Goal: Information Seeking & Learning: Compare options

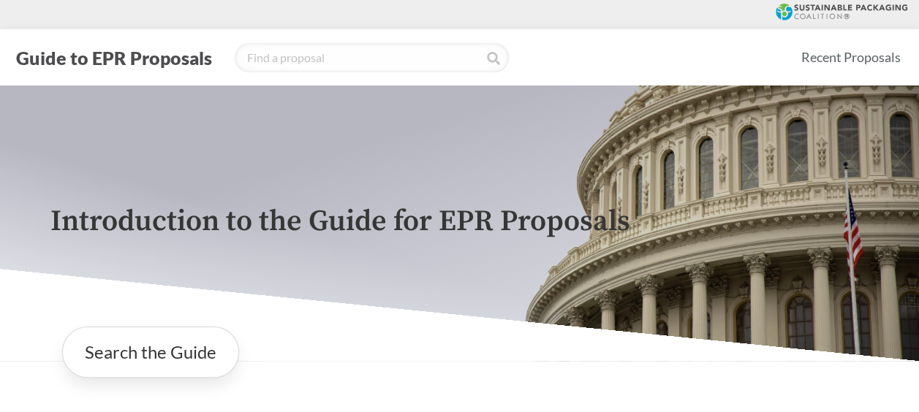
click at [847, 6] on icon at bounding box center [841, 12] width 132 height 17
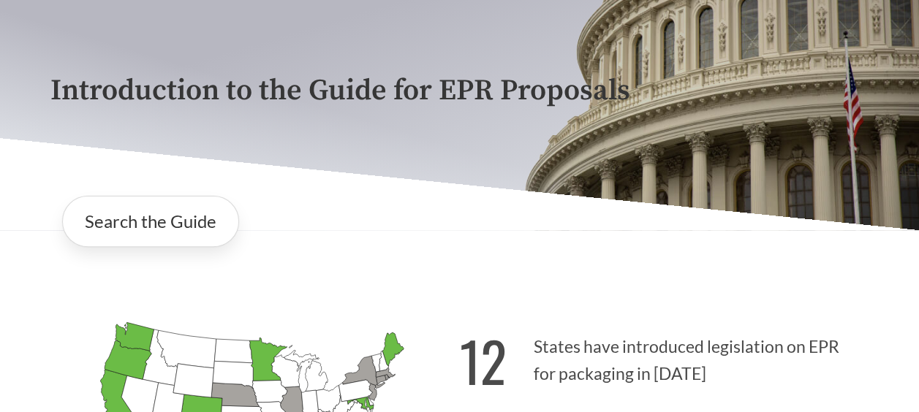
scroll to position [292, 0]
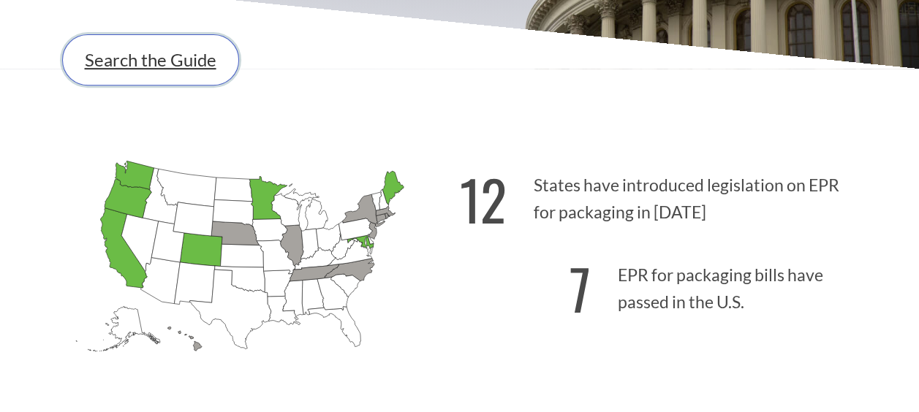
click at [155, 63] on link "Search the Guide" at bounding box center [150, 59] width 177 height 51
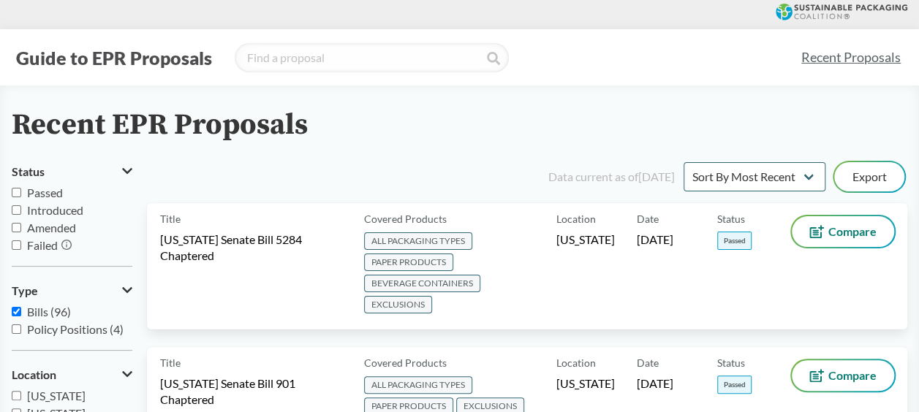
click at [57, 191] on span "Passed" at bounding box center [45, 193] width 36 height 14
click at [21, 191] on input "Passed" at bounding box center [16, 192] width 9 height 9
checkbox input "true"
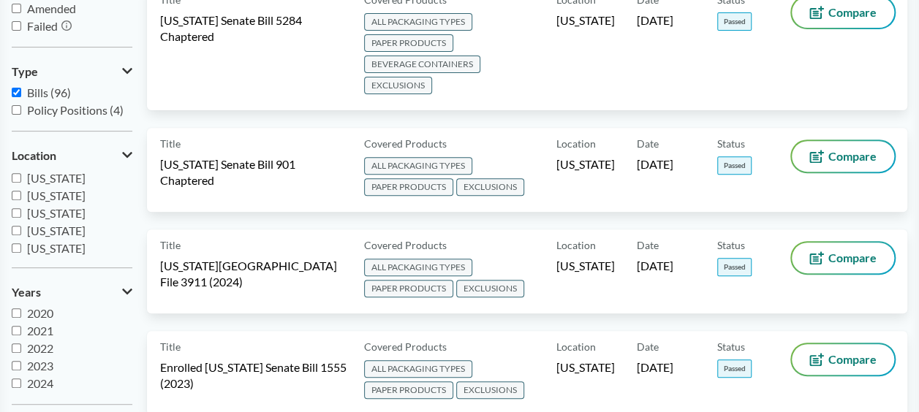
scroll to position [316, 0]
click at [18, 223] on label "[US_STATE]" at bounding box center [72, 230] width 121 height 18
click at [18, 224] on input "[US_STATE]" at bounding box center [16, 228] width 9 height 9
checkbox input "true"
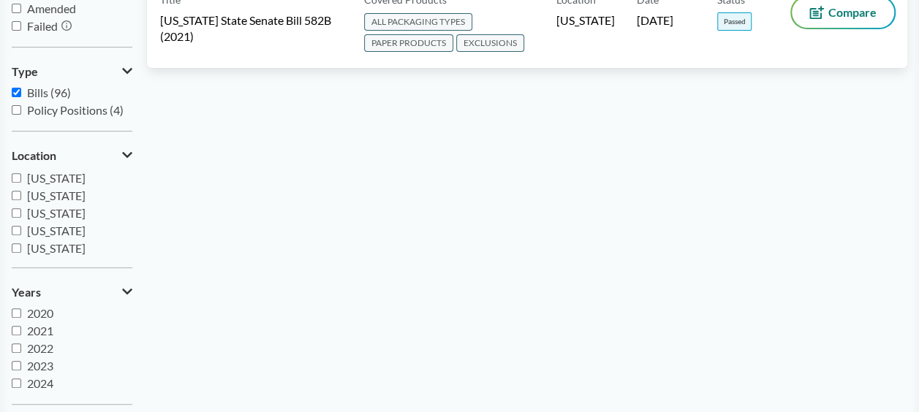
scroll to position [223, 0]
click at [17, 232] on input "[US_STATE]" at bounding box center [16, 233] width 9 height 9
checkbox input "true"
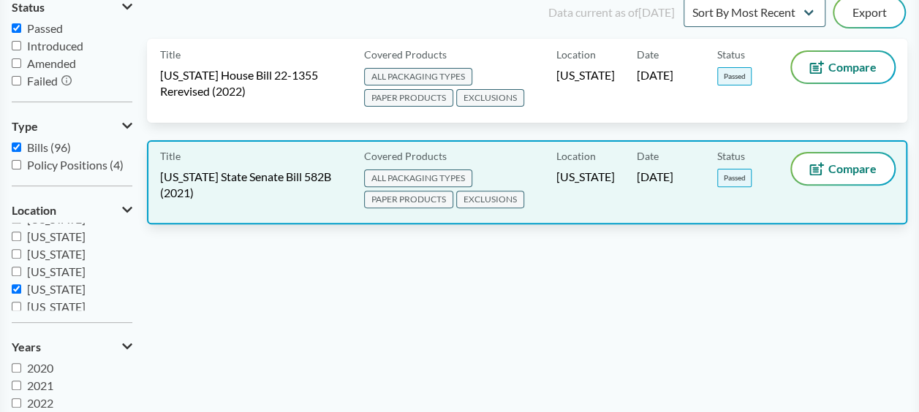
scroll to position [73, 0]
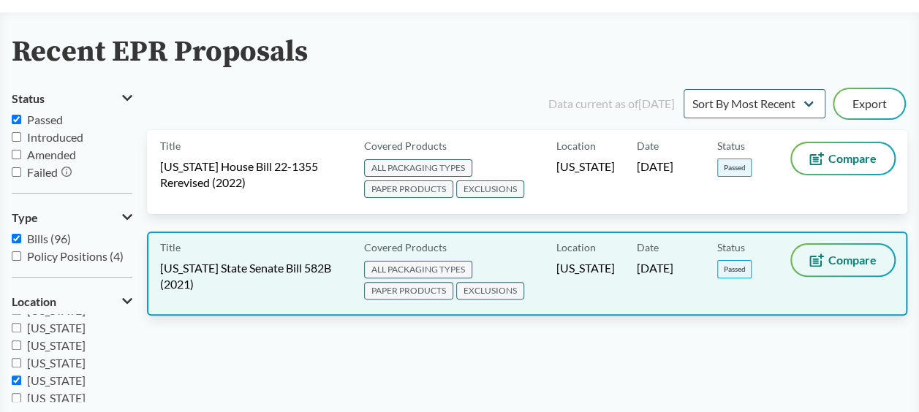
click at [865, 265] on span "Compare" at bounding box center [852, 260] width 48 height 12
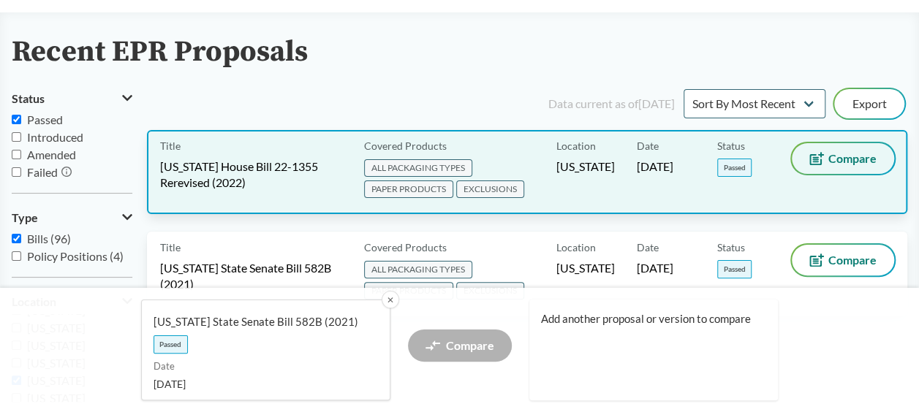
click at [836, 159] on span "Compare" at bounding box center [852, 159] width 48 height 12
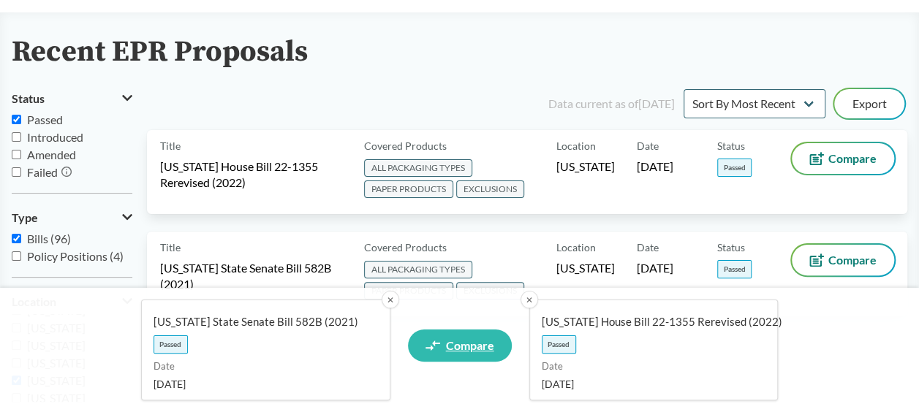
click at [463, 351] on span "Compare" at bounding box center [470, 346] width 48 height 12
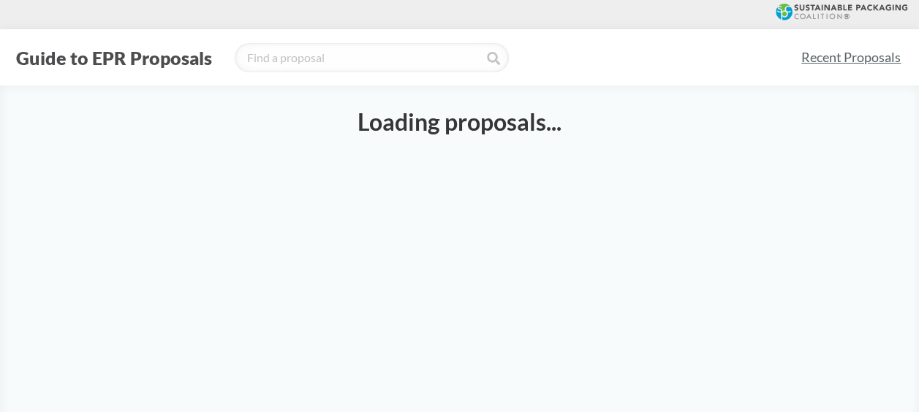
select select "SB582B"
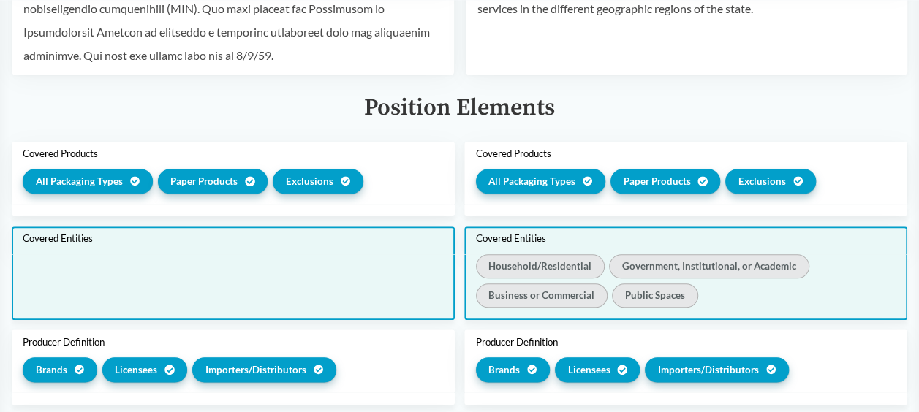
scroll to position [731, 0]
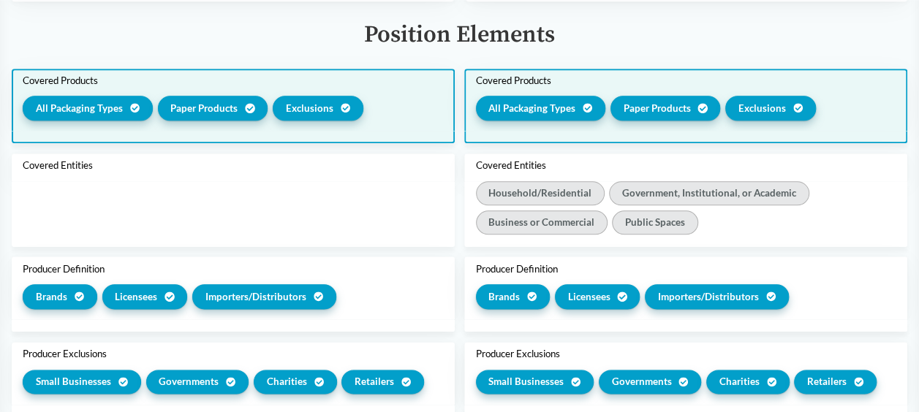
click at [406, 98] on div "All Packaging Types Paper Products Exclusions" at bounding box center [233, 110] width 420 height 29
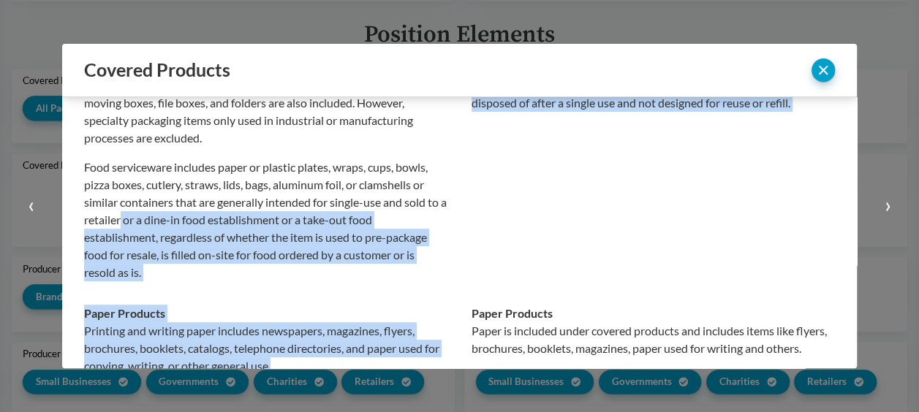
scroll to position [73, 0]
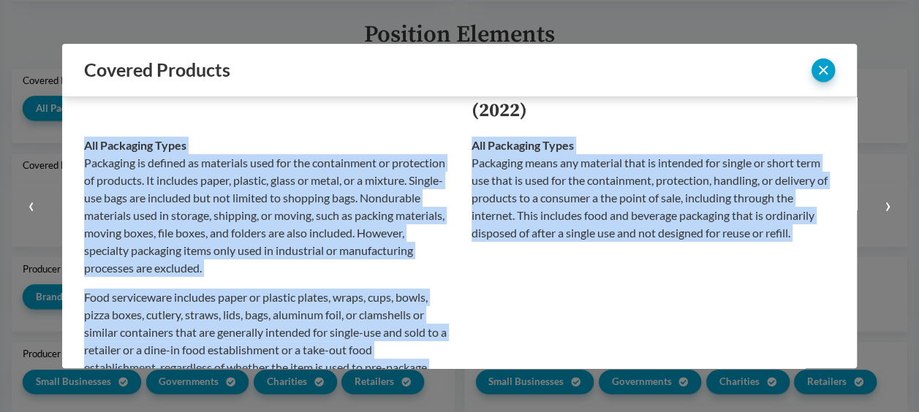
drag, startPoint x: 300, startPoint y: 273, endPoint x: 84, endPoint y: 142, distance: 252.4
copy tbody "All Packaging Types Packaging is defined as materials used for the containment …"
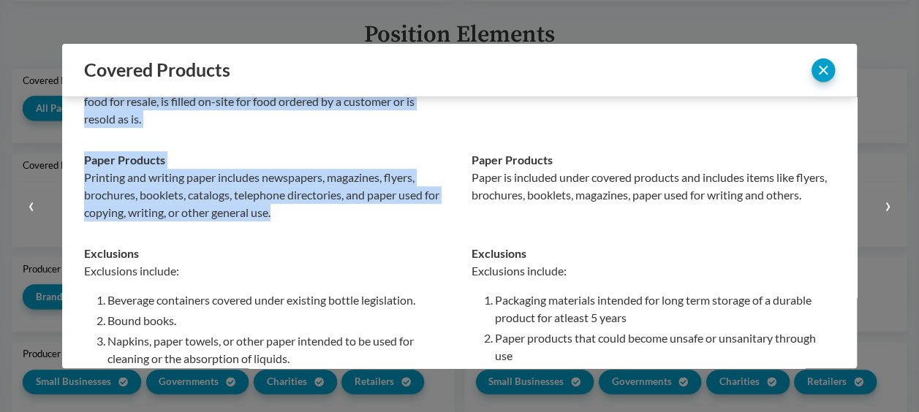
scroll to position [365, 0]
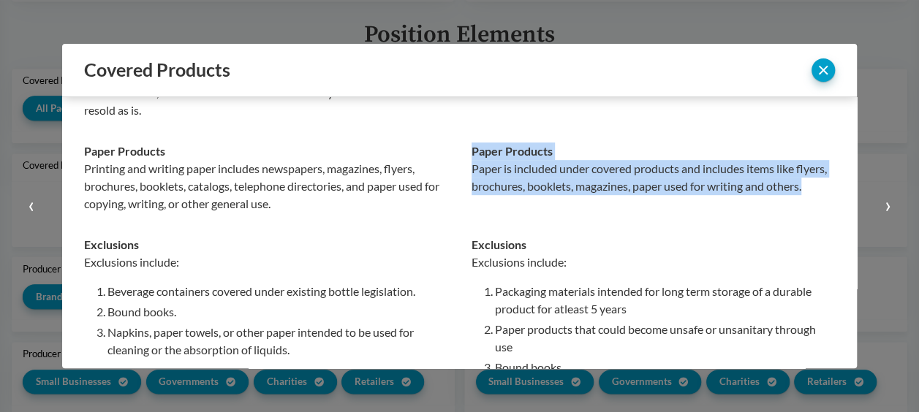
drag, startPoint x: 506, startPoint y: 206, endPoint x: 465, endPoint y: 154, distance: 66.5
click at [471, 154] on div "Paper Products Paper is included under covered products and includes items like…" at bounding box center [653, 168] width 364 height 53
copy div "Paper Products Paper is included under covered products and includes items like…"
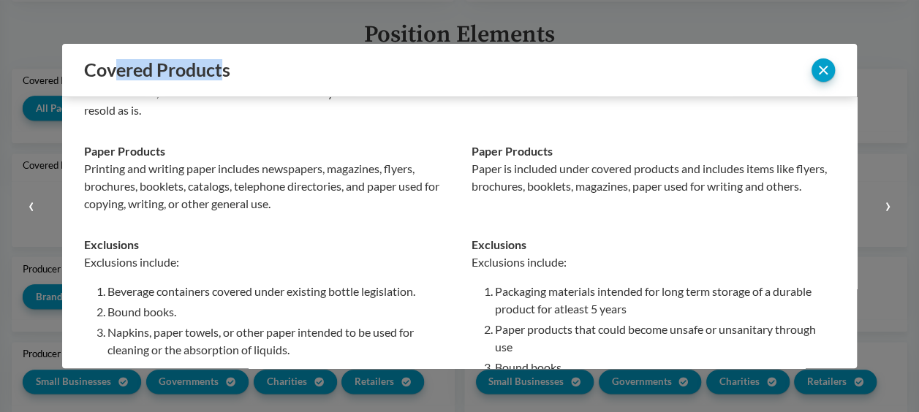
drag, startPoint x: 224, startPoint y: 82, endPoint x: 111, endPoint y: 77, distance: 113.4
click at [111, 77] on div "Covered Products ‹ ›" at bounding box center [459, 70] width 794 height 53
drag, startPoint x: 111, startPoint y: 77, endPoint x: 254, endPoint y: 82, distance: 143.3
click at [256, 82] on div "Covered Products ‹ ›" at bounding box center [459, 70] width 794 height 53
drag, startPoint x: 237, startPoint y: 80, endPoint x: 85, endPoint y: 64, distance: 152.8
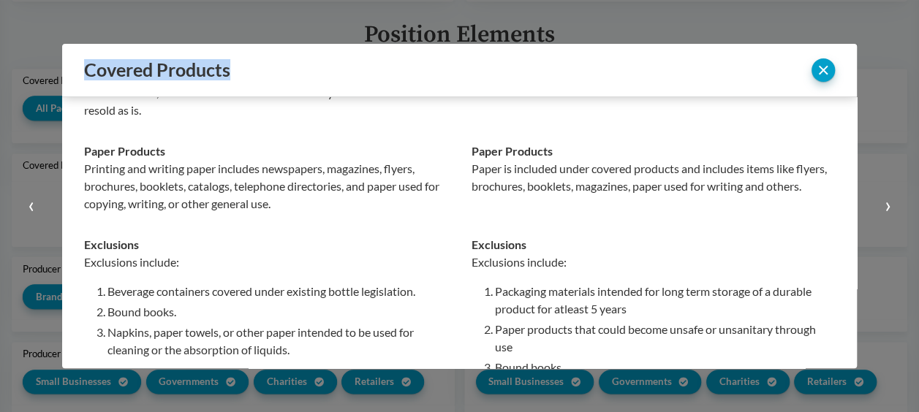
click at [85, 64] on div "Covered Products" at bounding box center [422, 69] width 676 height 21
copy div "Covered Products"
click at [827, 67] on button "close" at bounding box center [822, 69] width 23 height 23
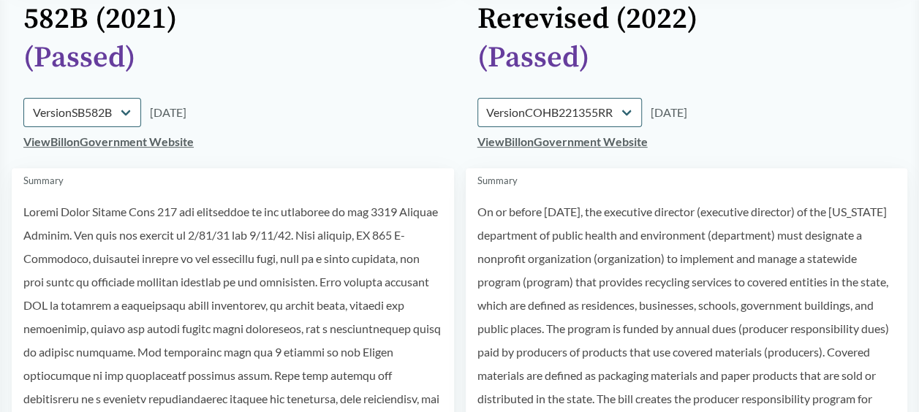
scroll to position [0, 0]
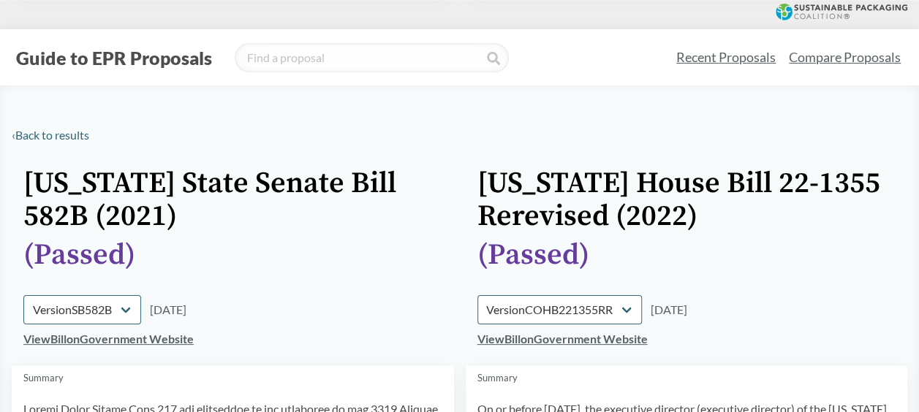
click at [842, 55] on link "Compare Proposals" at bounding box center [844, 57] width 125 height 33
click at [732, 61] on link "Recent Proposals" at bounding box center [725, 57] width 113 height 33
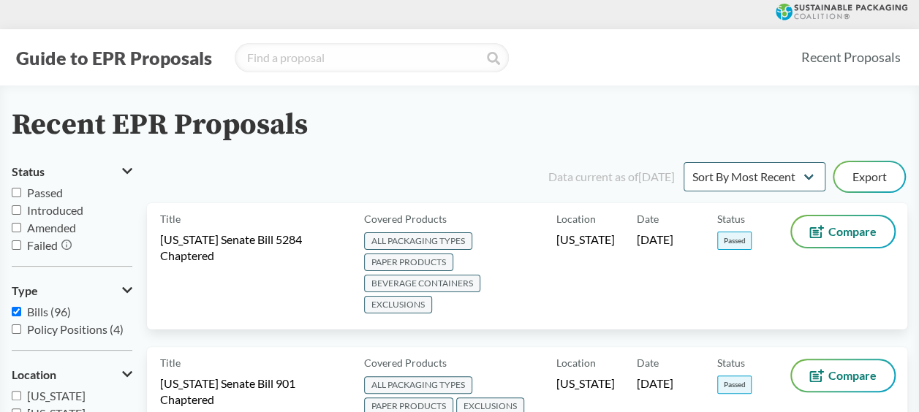
click at [50, 194] on span "Passed" at bounding box center [45, 193] width 36 height 14
click at [21, 194] on input "Passed" at bounding box center [16, 192] width 9 height 9
checkbox input "true"
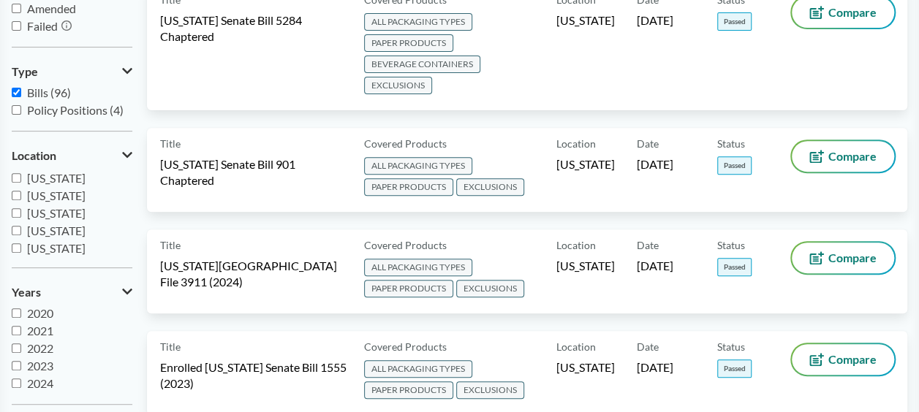
scroll to position [232, 0]
click at [69, 206] on span "[US_STATE]" at bounding box center [56, 207] width 58 height 14
click at [21, 206] on input "[US_STATE]" at bounding box center [16, 206] width 9 height 9
checkbox input "true"
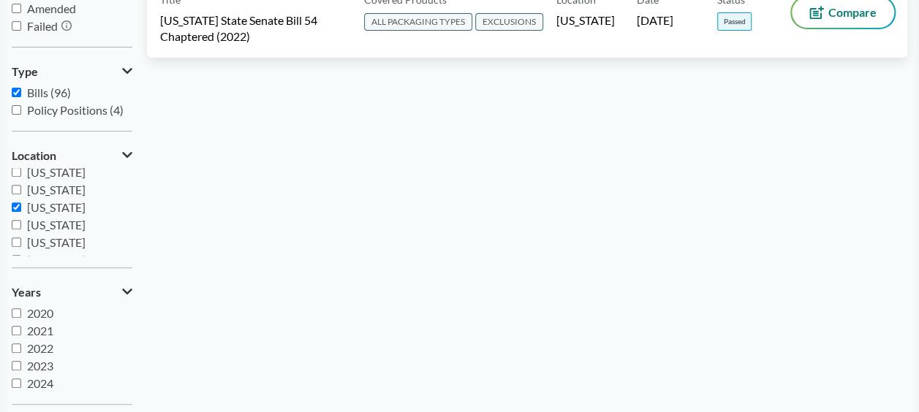
click at [70, 175] on span "[US_STATE]" at bounding box center [56, 172] width 58 height 14
click at [21, 175] on input "[US_STATE]" at bounding box center [16, 171] width 9 height 9
checkbox input "true"
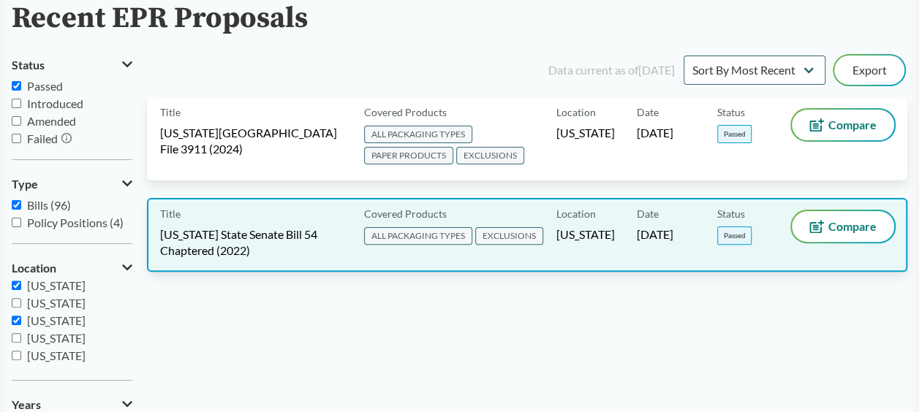
scroll to position [73, 0]
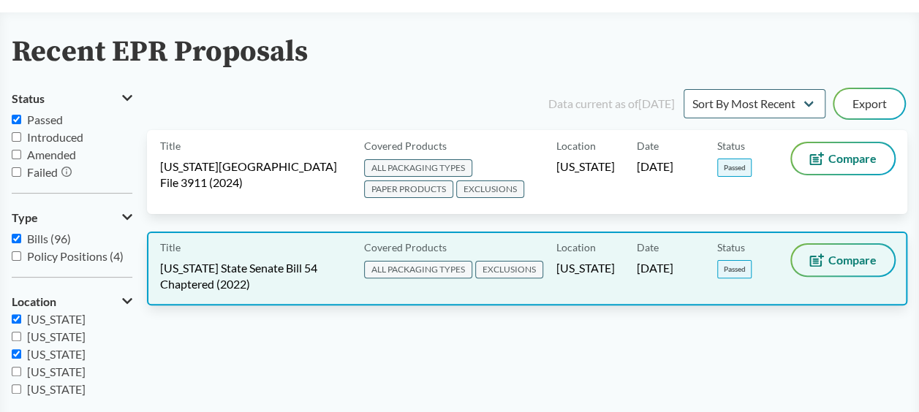
click at [836, 265] on span "Compare" at bounding box center [852, 260] width 48 height 12
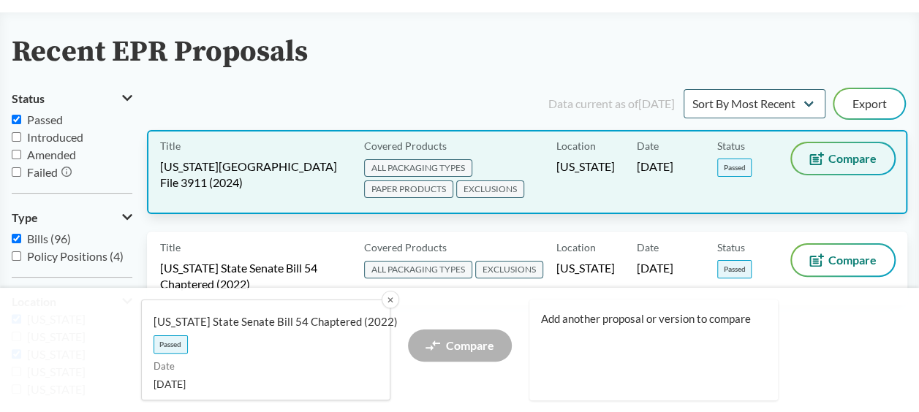
click at [805, 154] on button "Compare" at bounding box center [842, 158] width 102 height 31
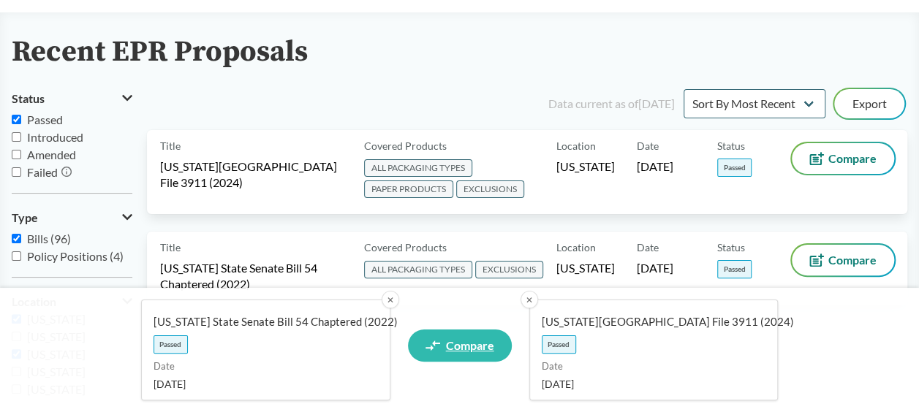
click at [468, 341] on span "Compare" at bounding box center [470, 346] width 48 height 12
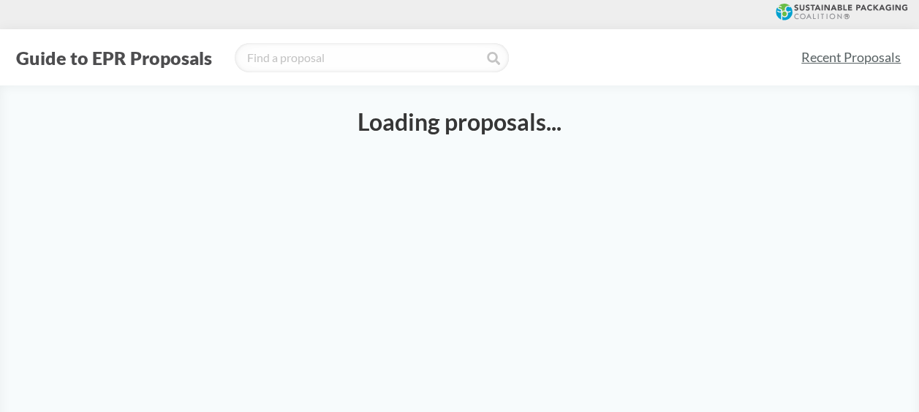
select select "SB54CH"
select select "HF3911"
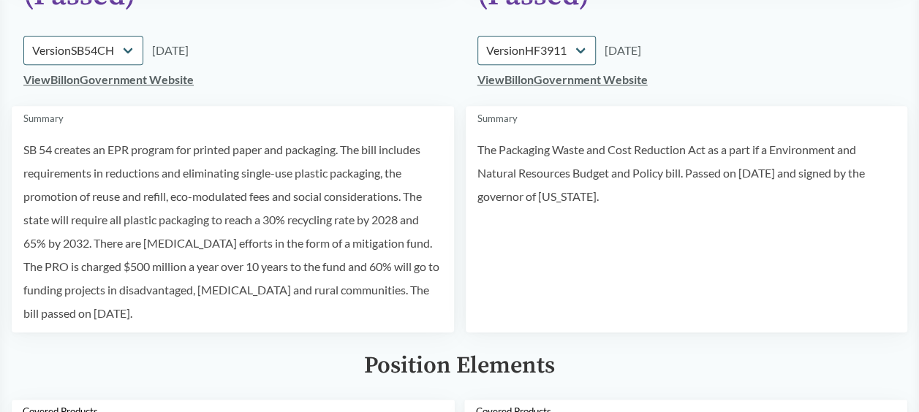
scroll to position [585, 0]
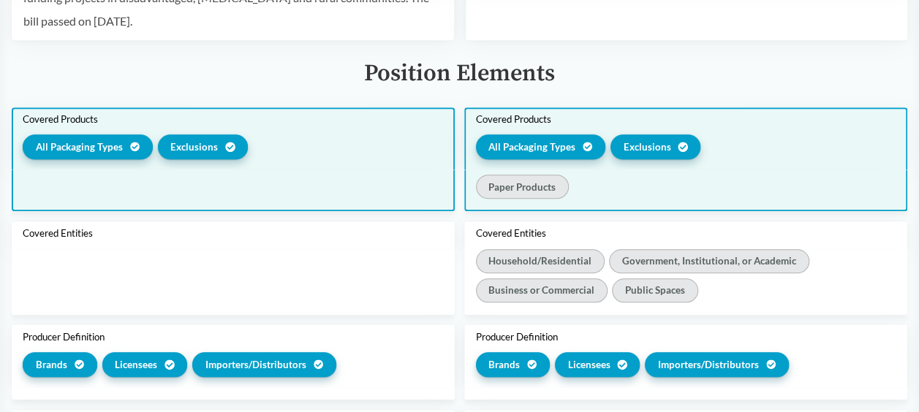
click at [278, 134] on div "All Packaging Types Exclusions" at bounding box center [233, 148] width 420 height 29
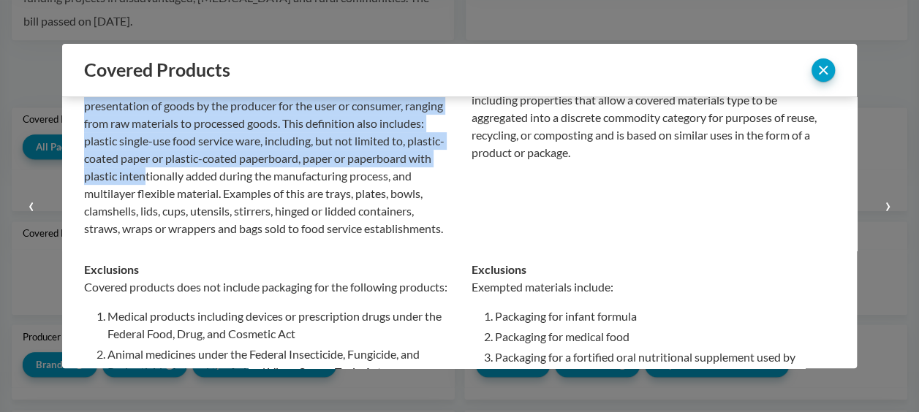
scroll to position [219, 0]
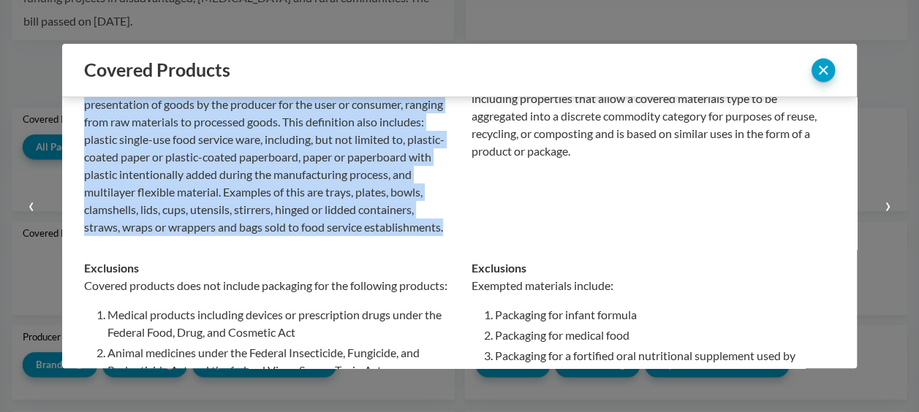
drag, startPoint x: 84, startPoint y: 162, endPoint x: 177, endPoint y: 246, distance: 124.7
click at [177, 236] on p "Covered products includes single-use packaging that is routinely recycled, disp…" at bounding box center [266, 122] width 364 height 228
copy p "Covered products includes single-use packaging that is routinely recycled, disp…"
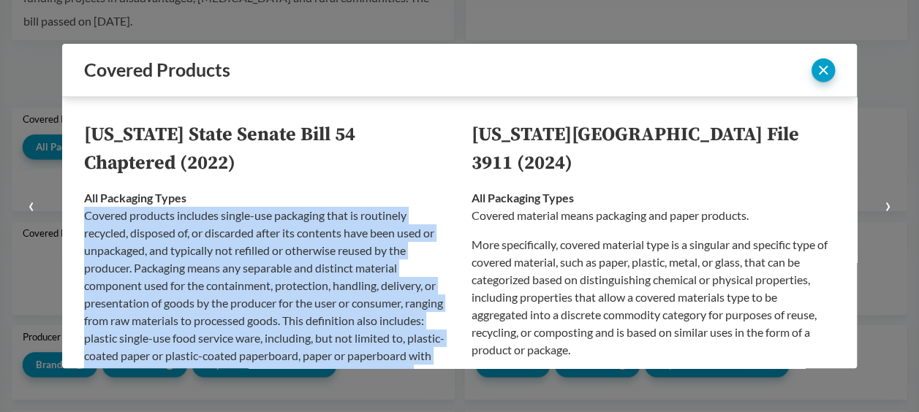
scroll to position [73, 0]
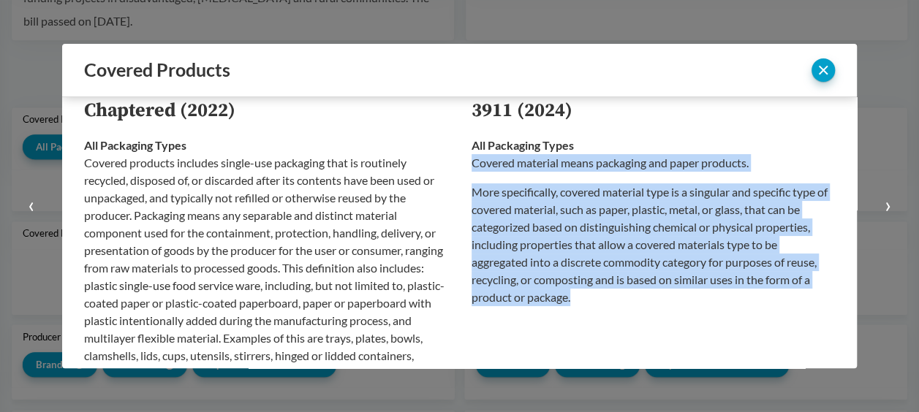
drag, startPoint x: 583, startPoint y: 313, endPoint x: 467, endPoint y: 162, distance: 190.2
click at [467, 162] on td "All Packaging Types Covered material means packaging and paper products. More s…" at bounding box center [648, 259] width 376 height 269
copy div "Covered material means packaging and paper products. More specifically, covered…"
click at [479, 193] on p "More specifically, covered material type is a singular and specific type of cov…" at bounding box center [653, 244] width 364 height 123
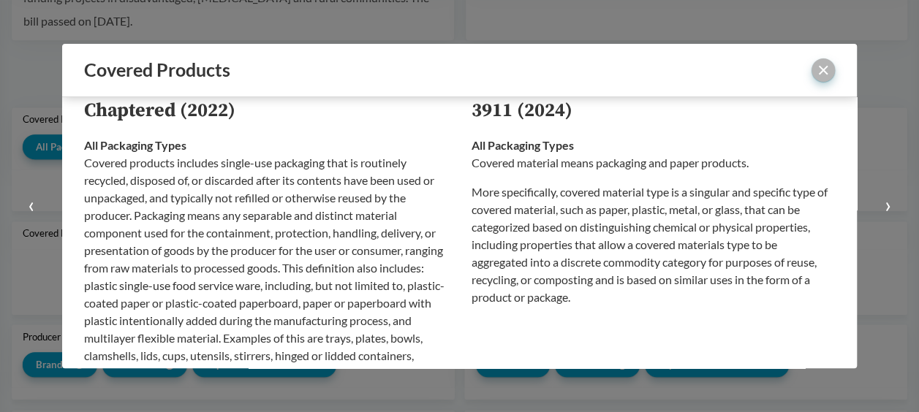
click at [829, 66] on button "close" at bounding box center [822, 69] width 23 height 23
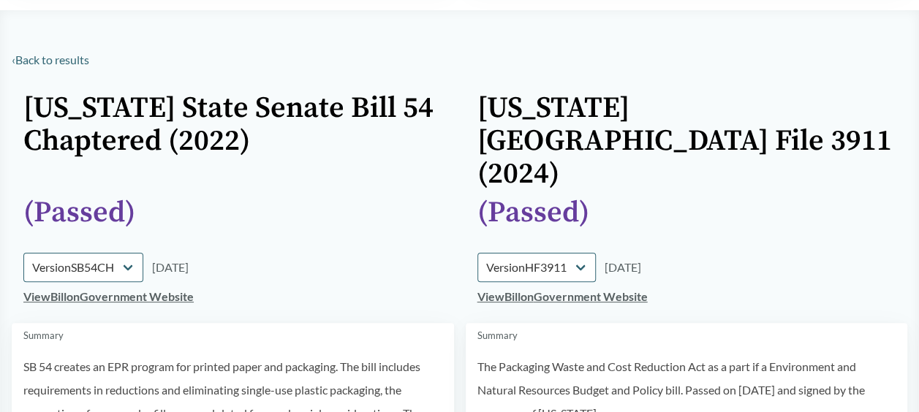
scroll to position [0, 0]
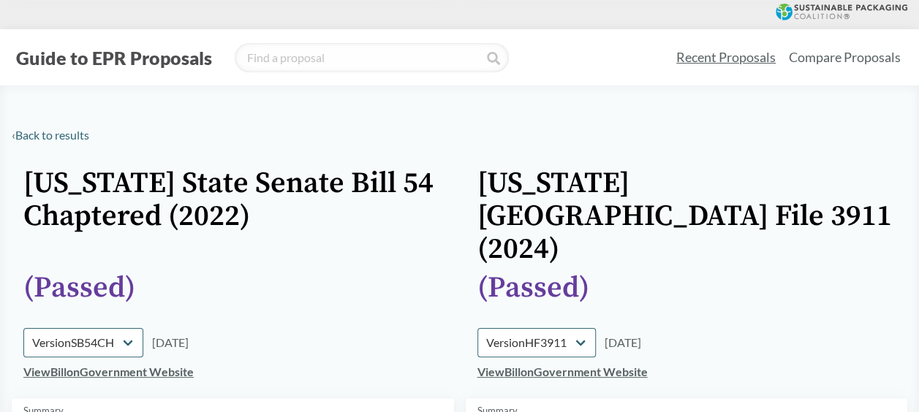
click at [720, 54] on link "Recent Proposals" at bounding box center [725, 57] width 113 height 33
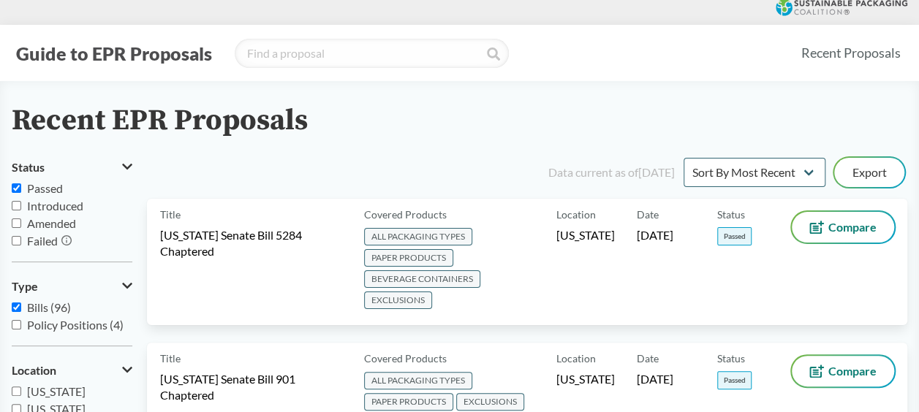
scroll to position [146, 0]
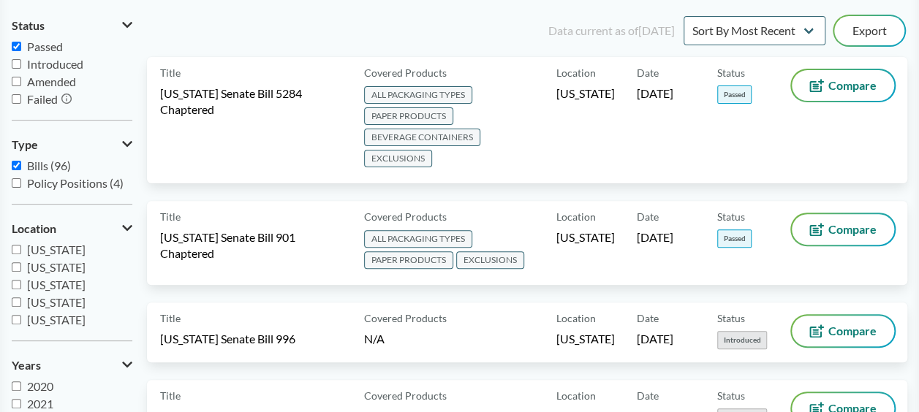
click at [72, 262] on span "[US_STATE]" at bounding box center [56, 267] width 58 height 14
click at [21, 262] on input "[US_STATE]" at bounding box center [16, 266] width 9 height 9
checkbox input "true"
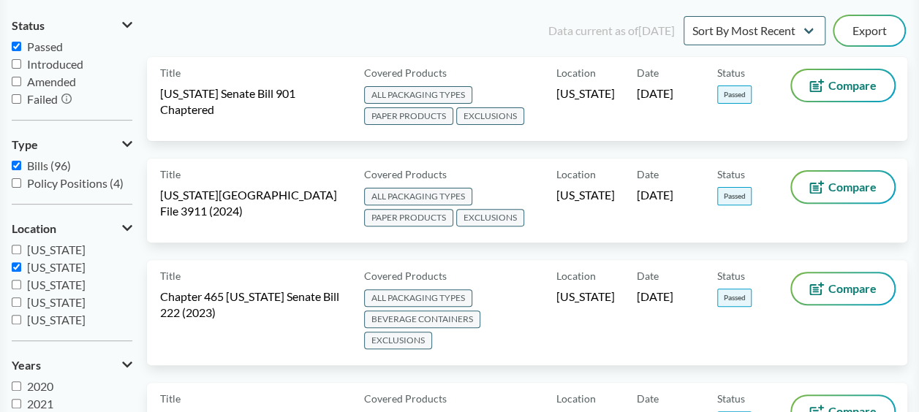
click at [66, 247] on span "[US_STATE]" at bounding box center [56, 250] width 58 height 14
click at [21, 247] on input "[US_STATE]" at bounding box center [16, 249] width 9 height 9
checkbox input "true"
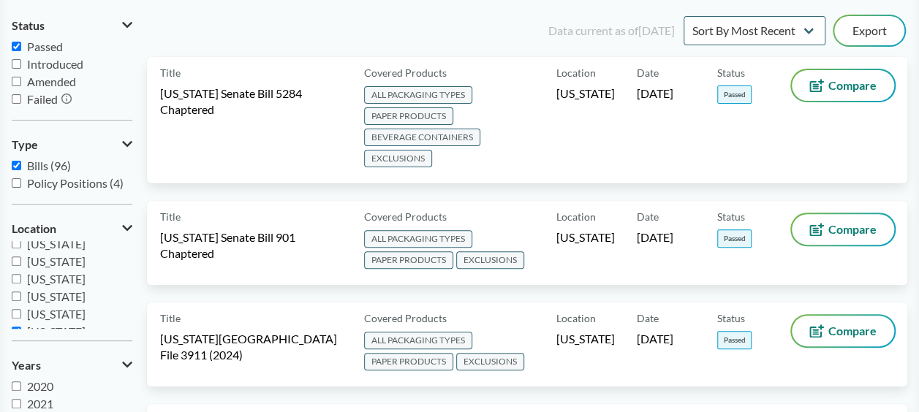
scroll to position [219, 0]
click at [29, 262] on span "[US_STATE]" at bounding box center [56, 258] width 58 height 14
click at [21, 262] on input "[US_STATE]" at bounding box center [16, 258] width 9 height 9
checkbox input "false"
click at [34, 295] on span "[US_STATE]" at bounding box center [56, 293] width 58 height 14
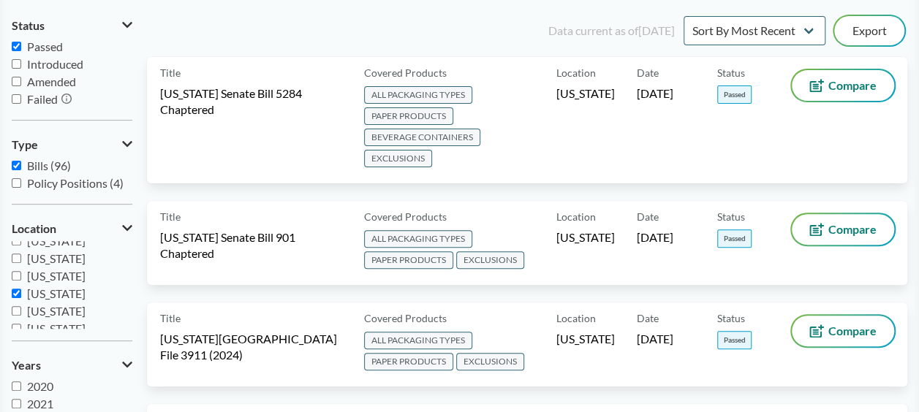
click at [21, 295] on input "[US_STATE]" at bounding box center [16, 293] width 9 height 9
checkbox input "false"
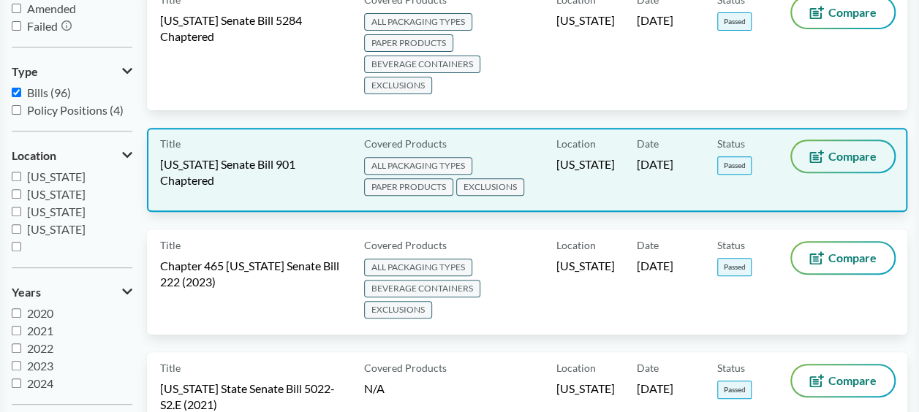
drag, startPoint x: 824, startPoint y: 151, endPoint x: 807, endPoint y: 153, distance: 16.3
click at [823, 151] on button "Compare" at bounding box center [842, 156] width 102 height 31
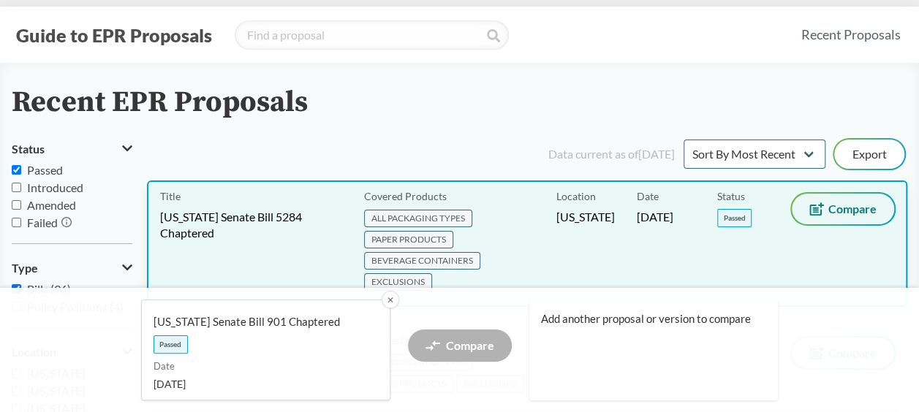
scroll to position [0, 0]
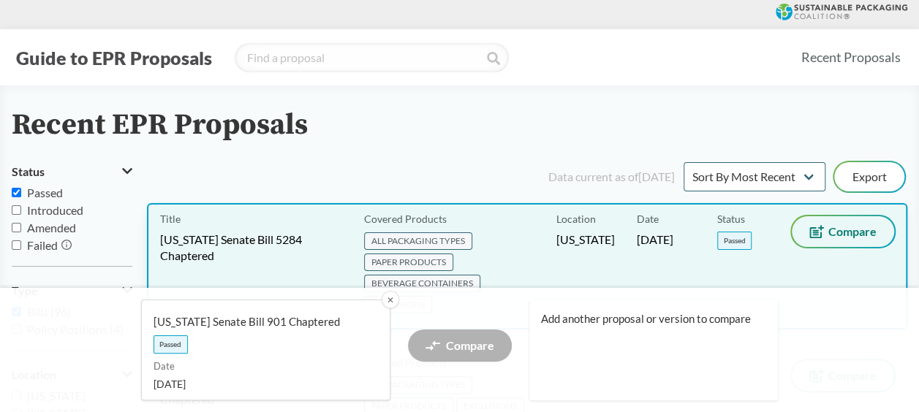
click at [835, 224] on button "Compare" at bounding box center [842, 231] width 102 height 31
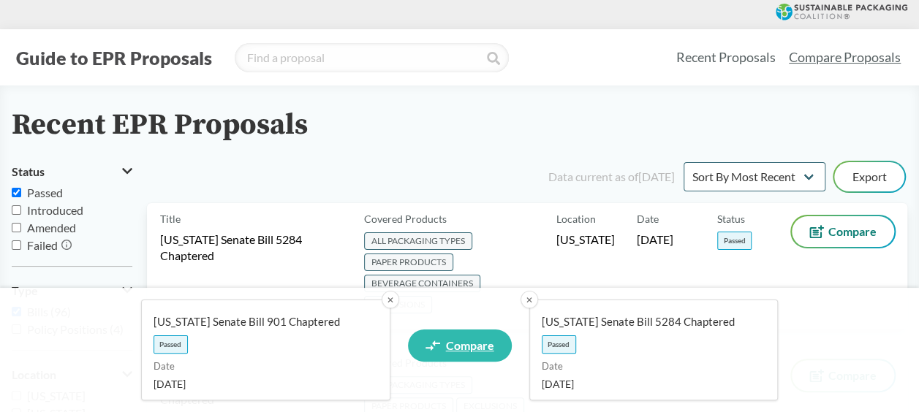
click at [472, 330] on link "Compare" at bounding box center [460, 346] width 104 height 32
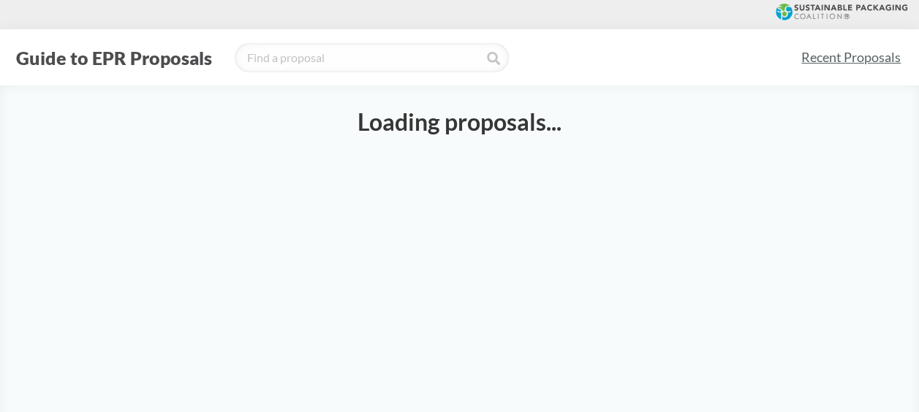
select select "SB901C"
select select "SB5284C"
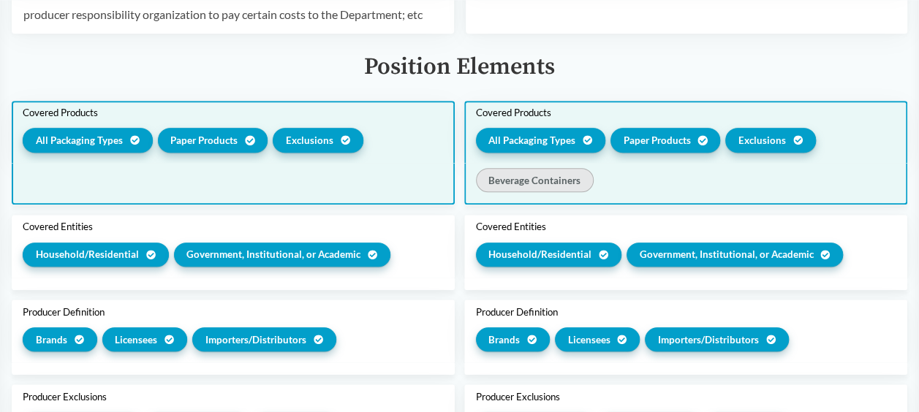
click at [371, 204] on div at bounding box center [233, 184] width 443 height 42
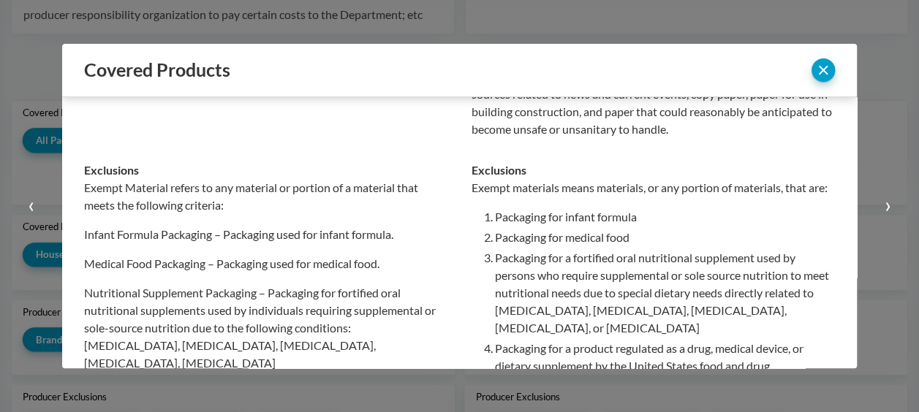
scroll to position [585, 0]
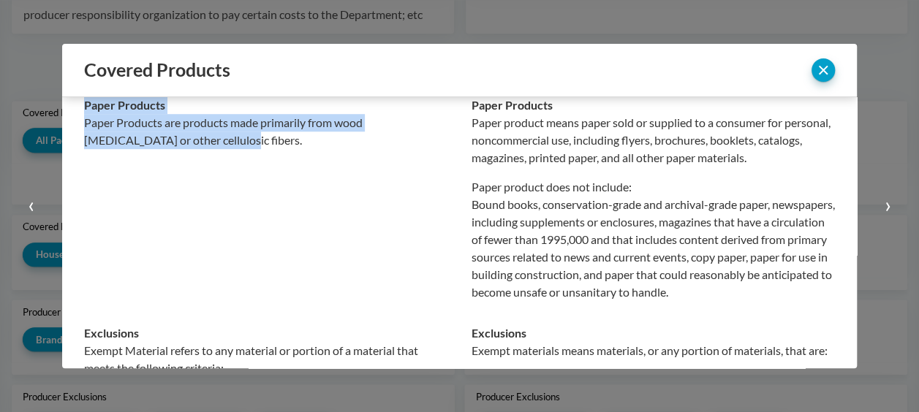
drag, startPoint x: 85, startPoint y: 190, endPoint x: 183, endPoint y: 152, distance: 105.0
copy tbody "Lor Ipsumdolo Sitam Consect adipisci elit seddo e temporin utl etdolore magn al…"
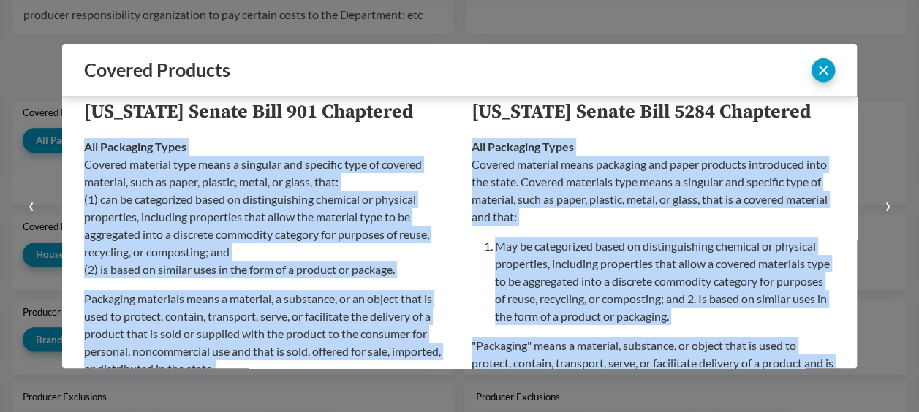
scroll to position [73, 0]
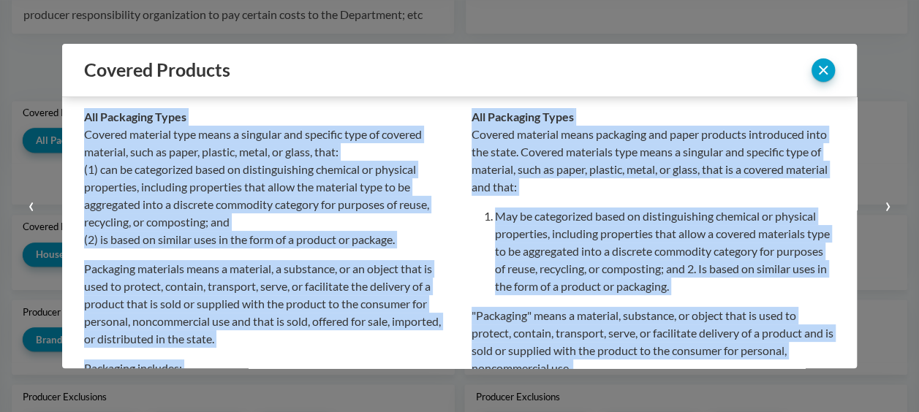
click at [187, 202] on p "Covered material type means a singular and specific type of covered material, s…" at bounding box center [266, 187] width 364 height 123
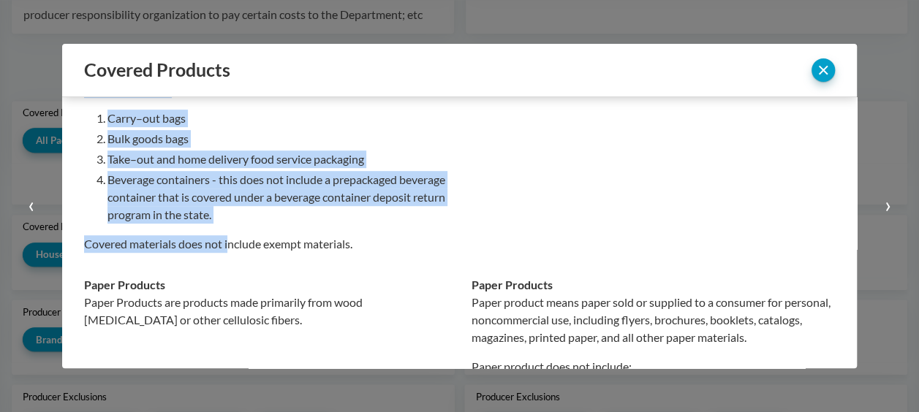
scroll to position [438, 0]
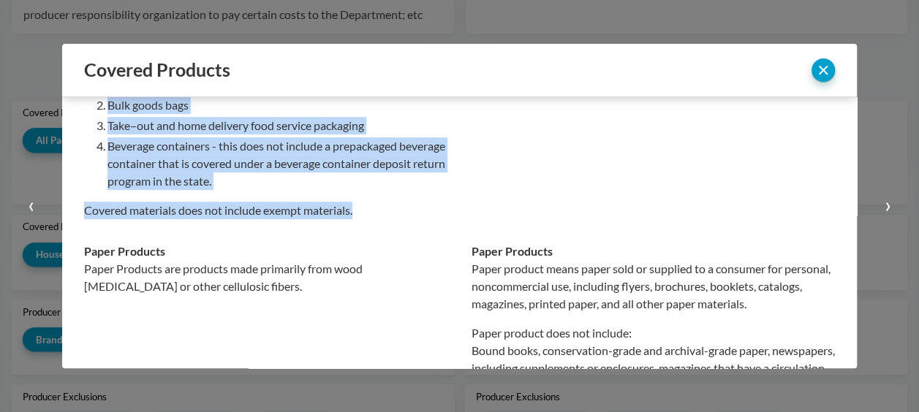
drag, startPoint x: 85, startPoint y: 129, endPoint x: 359, endPoint y: 212, distance: 286.2
copy div "Loremip dolorsit amet conse a elitsedd eiu temporin utla et dolorem aliquaen, a…"
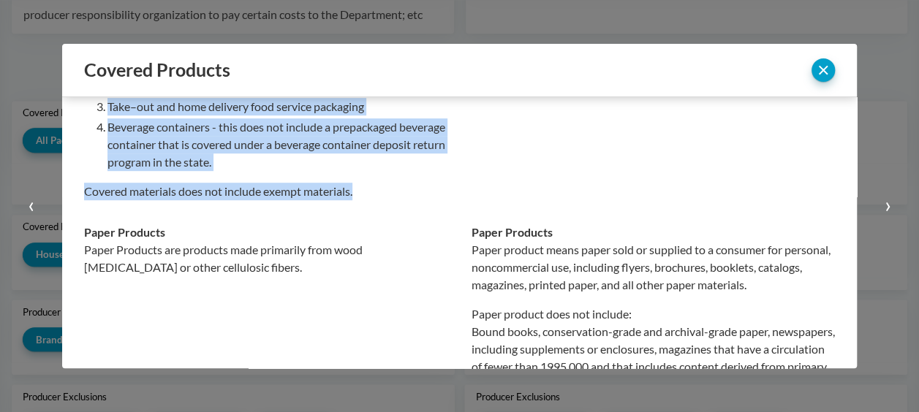
scroll to position [512, 0]
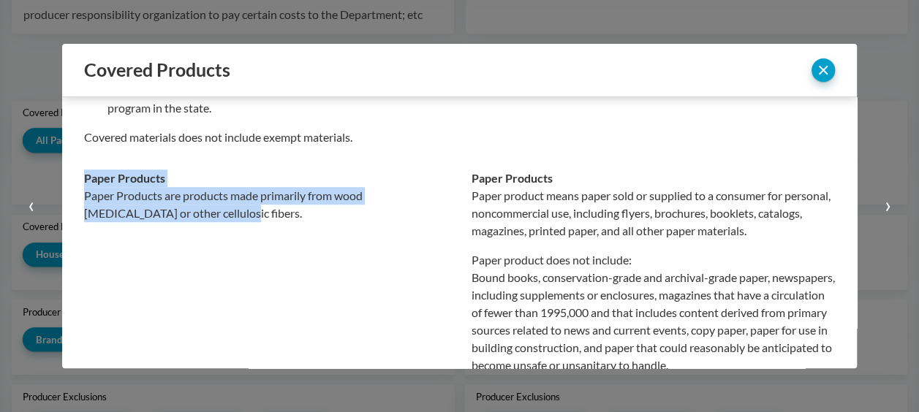
drag, startPoint x: 170, startPoint y: 216, endPoint x: 83, endPoint y: 181, distance: 93.1
click at [84, 181] on div "Paper Products Paper Products are products made primarily from wood [MEDICAL_DA…" at bounding box center [266, 196] width 364 height 53
copy div "Paper Products Paper Products are products made primarily from wood [MEDICAL_DA…"
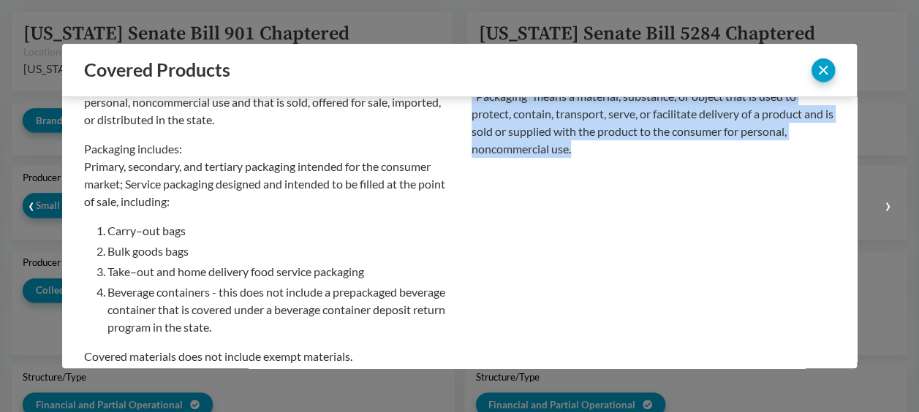
scroll to position [219, 0]
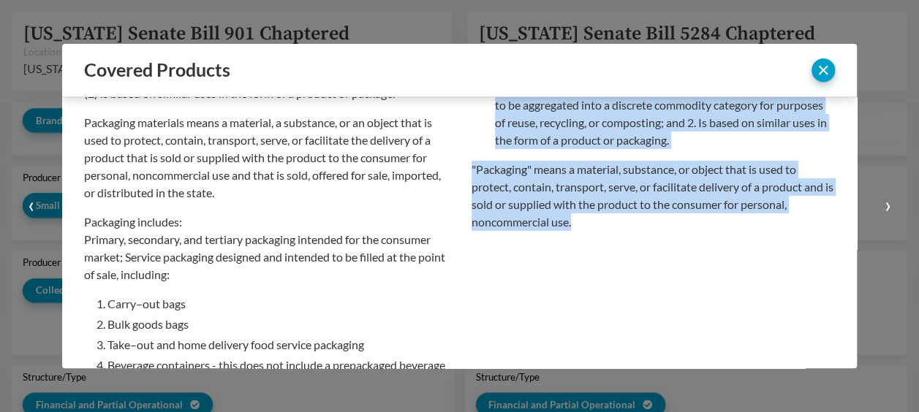
drag, startPoint x: 466, startPoint y: 132, endPoint x: 586, endPoint y: 233, distance: 156.6
click at [586, 233] on td "All Packaging Types Covered material means packaging and paper products introdu…" at bounding box center [648, 200] width 376 height 500
copy div "Covered material means packaging and paper products introduced into the state. …"
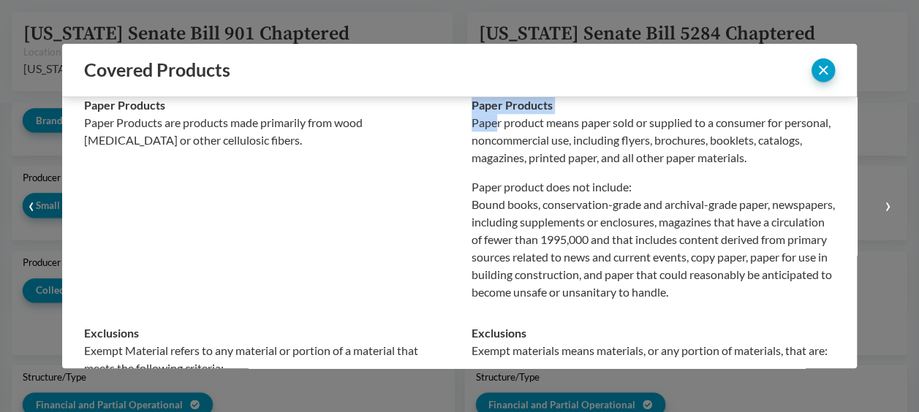
scroll to position [584, 0]
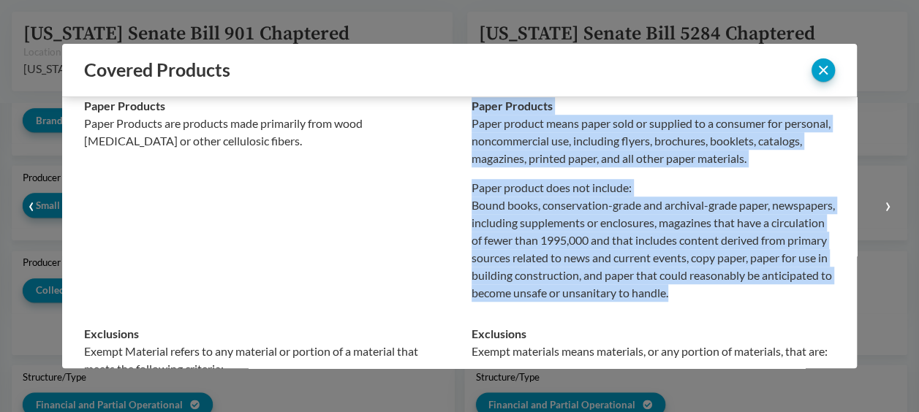
drag, startPoint x: 465, startPoint y: 101, endPoint x: 512, endPoint y: 308, distance: 211.9
click at [512, 302] on div "Paper Products Paper product means paper sold or supplied to a consumer for per…" at bounding box center [653, 199] width 364 height 205
copy div "Paper Products Paper product means paper sold or supplied to a consumer for per…"
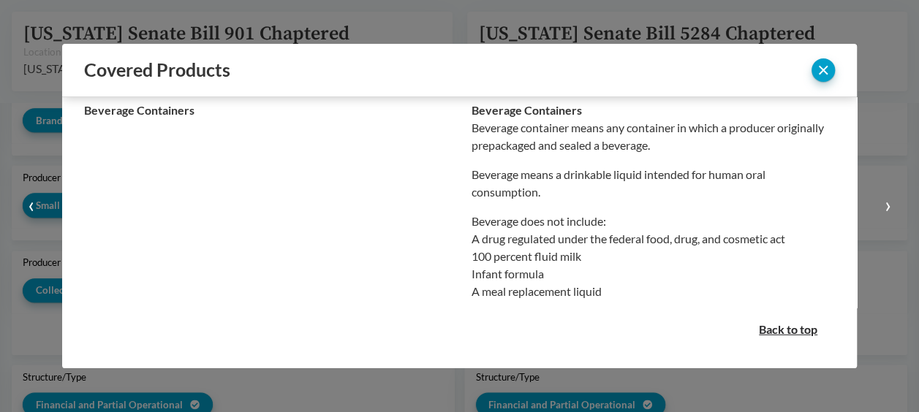
scroll to position [2289, 0]
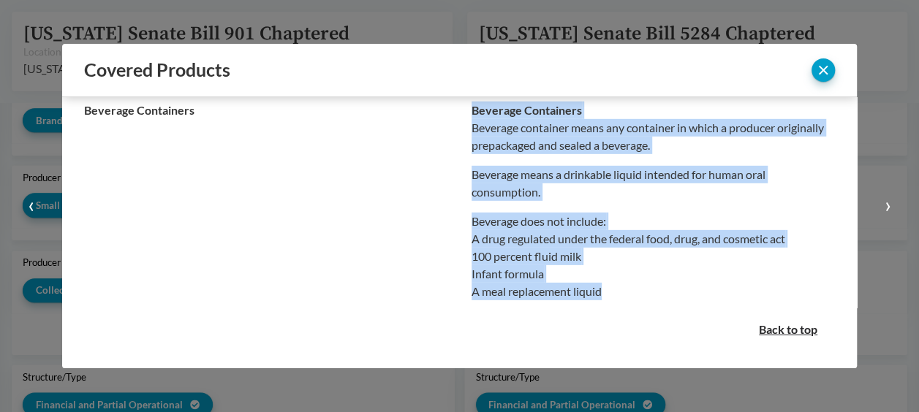
drag, startPoint x: 608, startPoint y: 289, endPoint x: 462, endPoint y: 115, distance: 226.6
click at [462, 115] on td "Beverage Containers Beverage container means any container in which a producer …" at bounding box center [648, 201] width 376 height 222
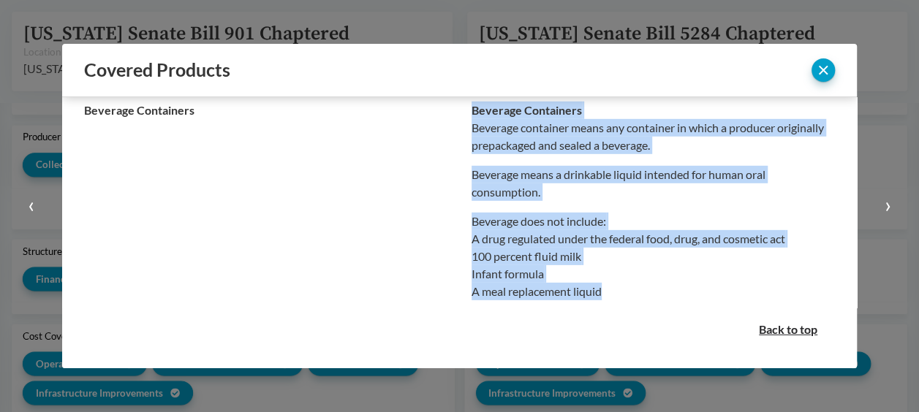
scroll to position [864, 0]
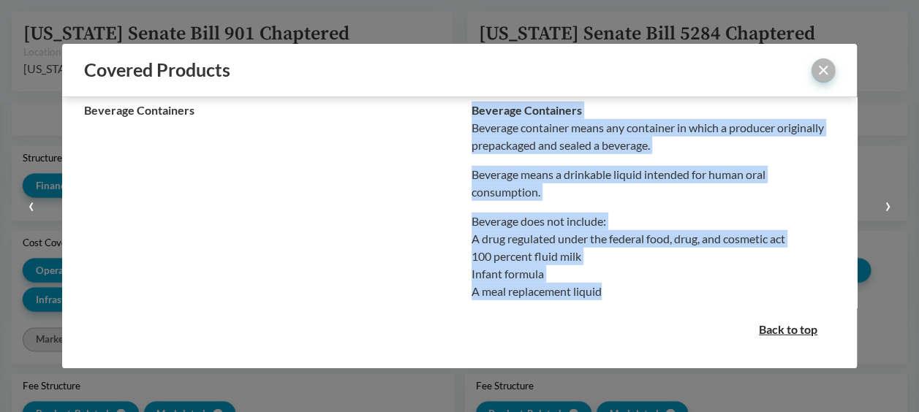
click at [826, 80] on button "close" at bounding box center [822, 69] width 23 height 23
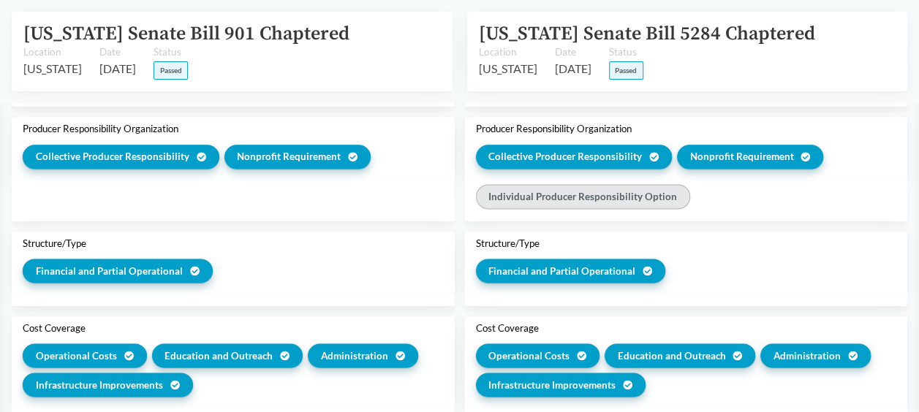
scroll to position [950, 0]
